Goal: Go to known website: Access a specific website the user already knows

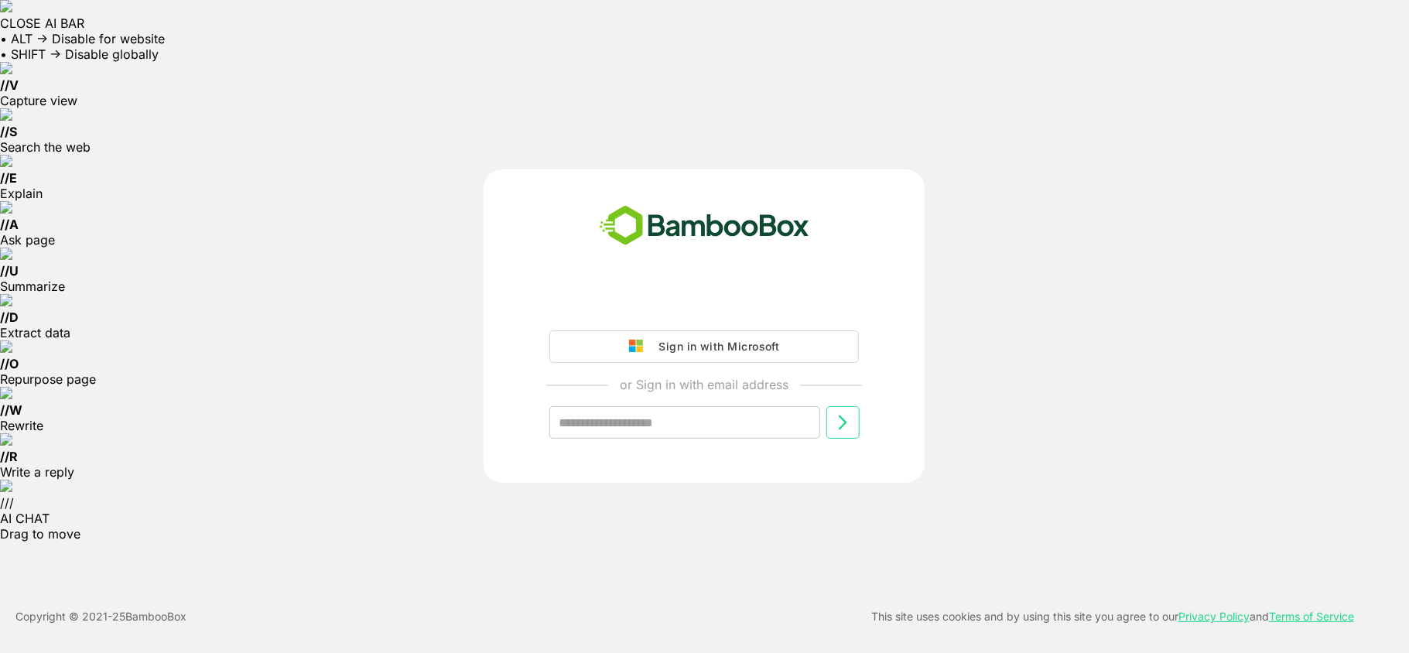
click at [790, 347] on button "Sign in with Microsoft" at bounding box center [704, 346] width 310 height 32
click at [717, 348] on div "Sign in with Microsoft" at bounding box center [715, 347] width 128 height 20
click at [760, 345] on div "Sign in with Microsoft" at bounding box center [715, 347] width 128 height 20
